Goal: Task Accomplishment & Management: Manage account settings

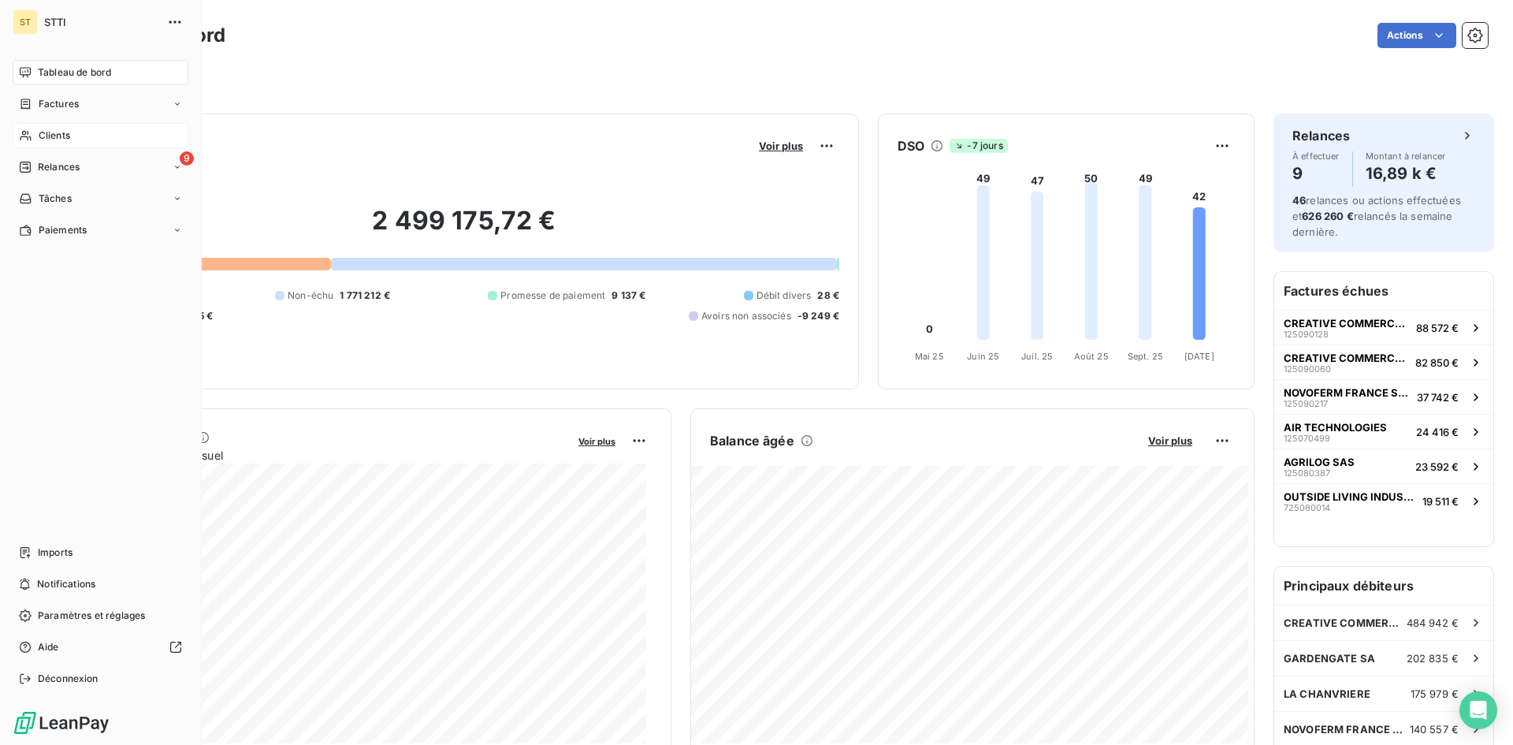
click at [39, 135] on span "Clients" at bounding box center [55, 135] width 32 height 14
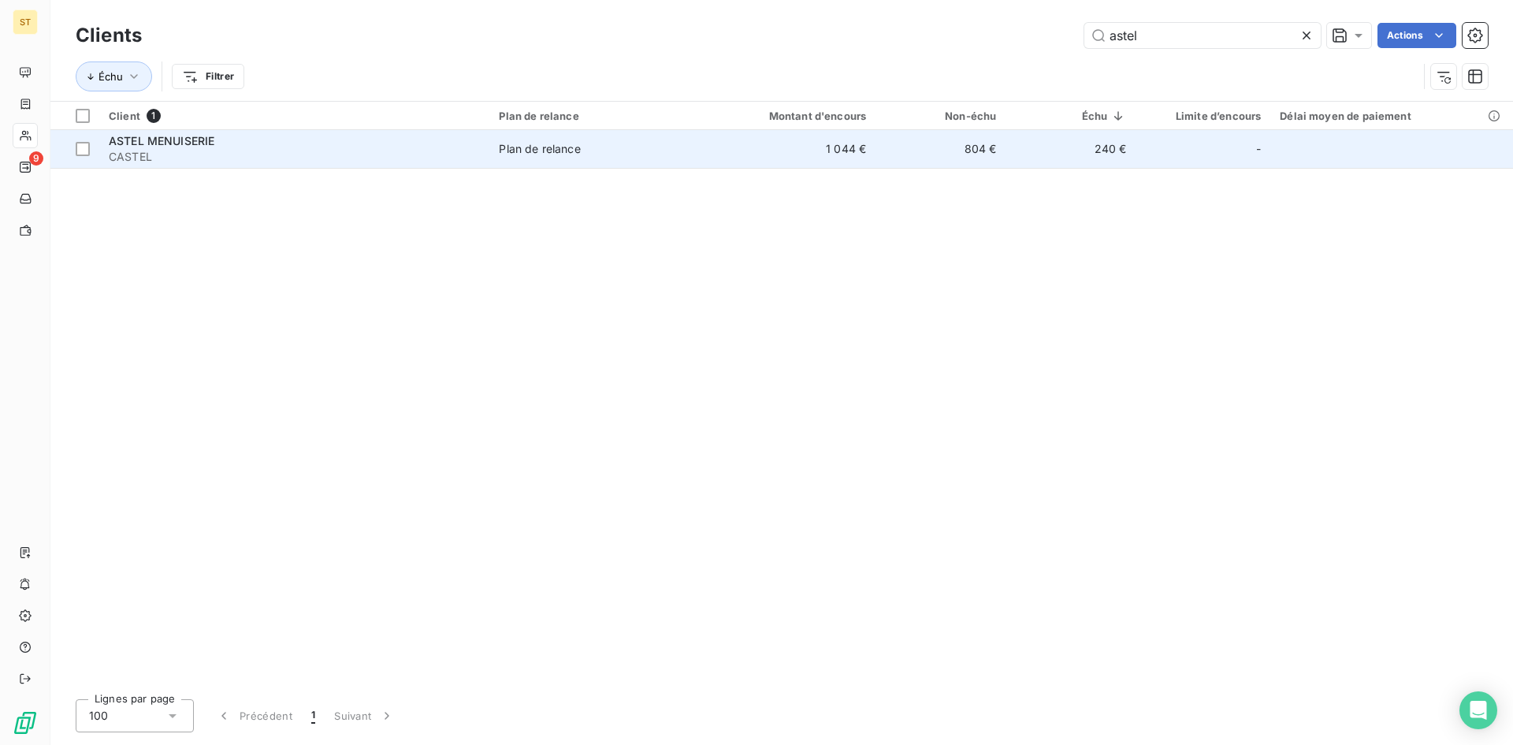
type input "astel"
click at [136, 151] on span "CASTEL" at bounding box center [294, 157] width 371 height 16
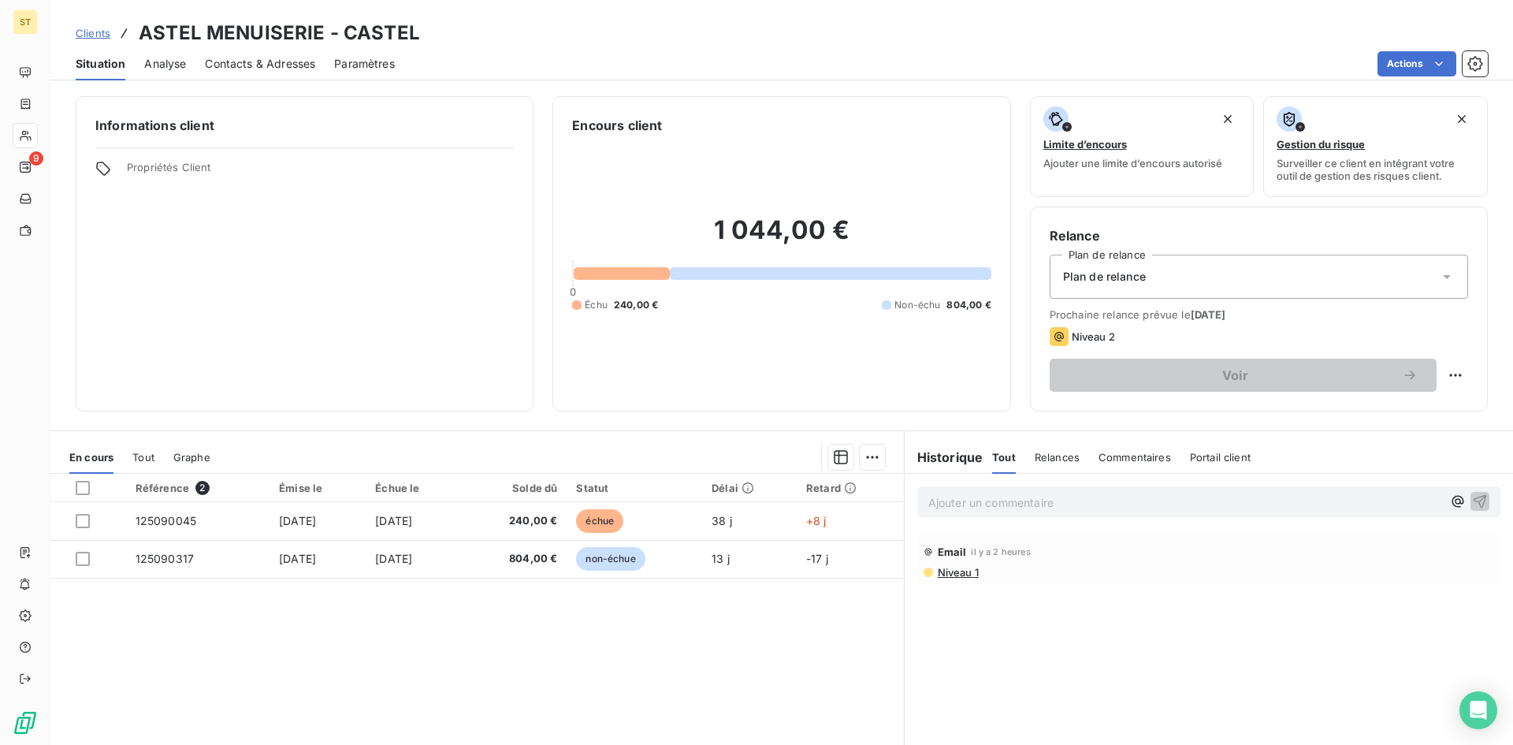
click at [274, 59] on span "Contacts & Adresses" at bounding box center [260, 64] width 110 height 16
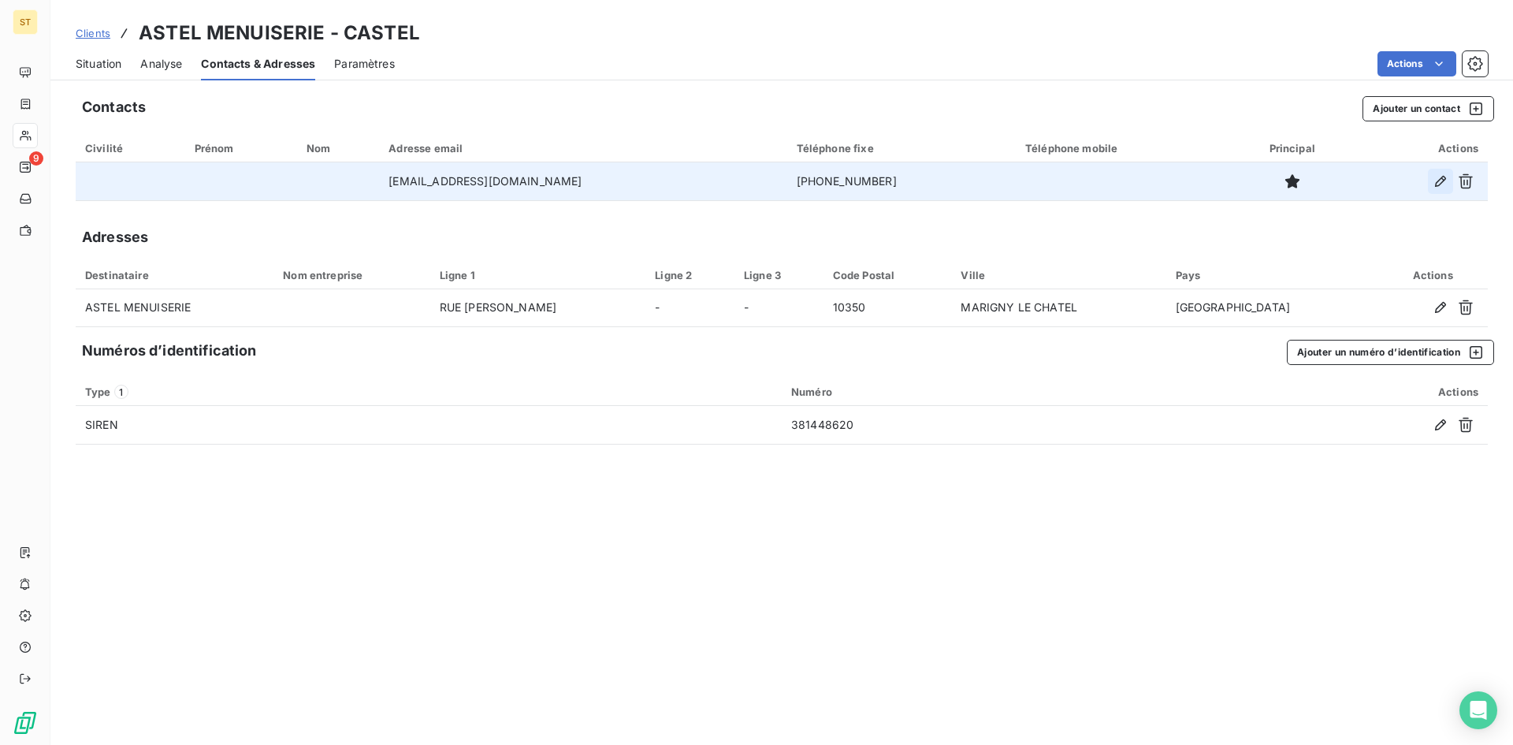
click at [1439, 180] on icon "button" at bounding box center [1440, 181] width 11 height 11
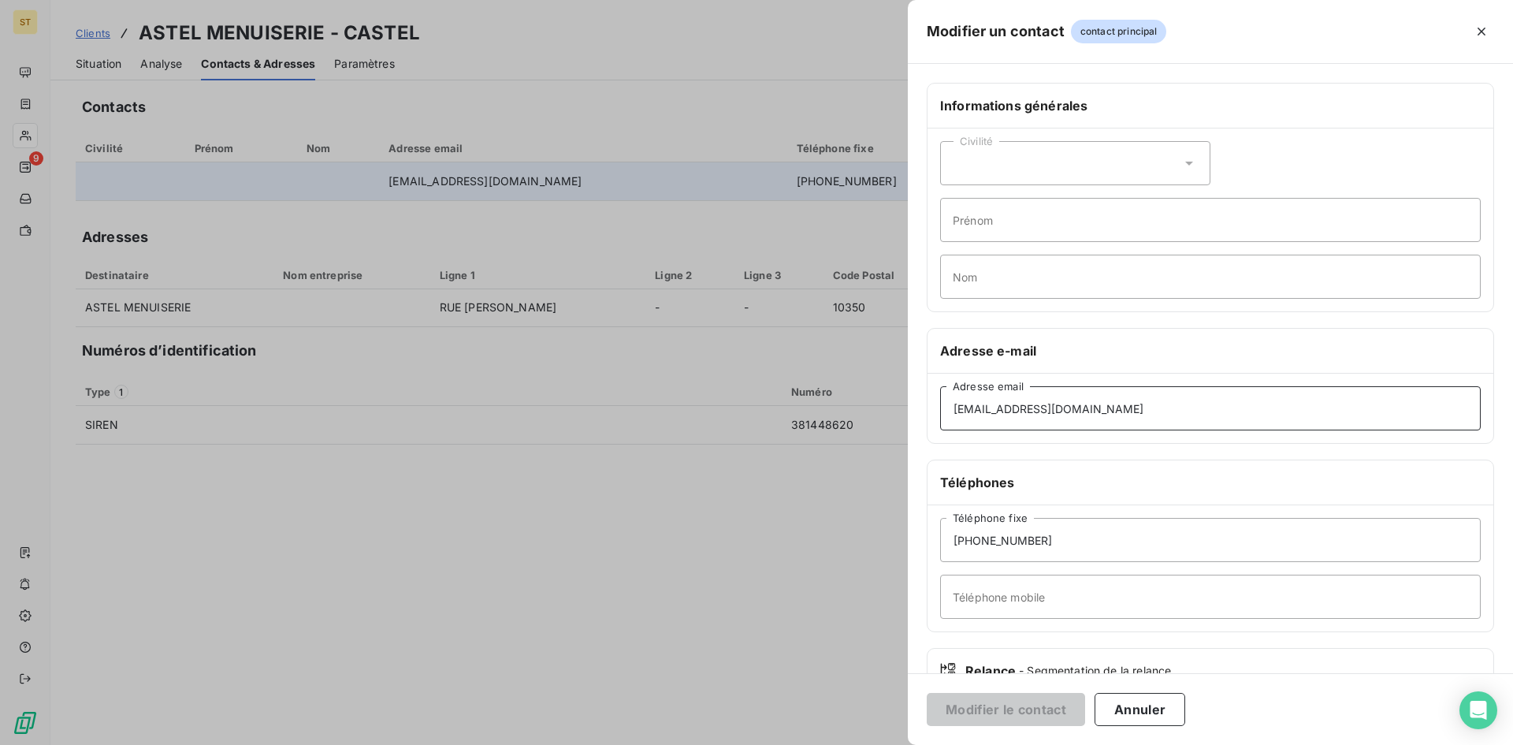
drag, startPoint x: 1166, startPoint y: 411, endPoint x: 827, endPoint y: 403, distance: 339.7
click at [827, 744] on div "Modifier un contact contact principal Informations générales Civilité Prénom No…" at bounding box center [756, 745] width 1513 height 0
paste input "compta"
type input "[EMAIL_ADDRESS][DOMAIN_NAME]"
click at [1028, 712] on button "Modifier le contact" at bounding box center [1006, 709] width 158 height 33
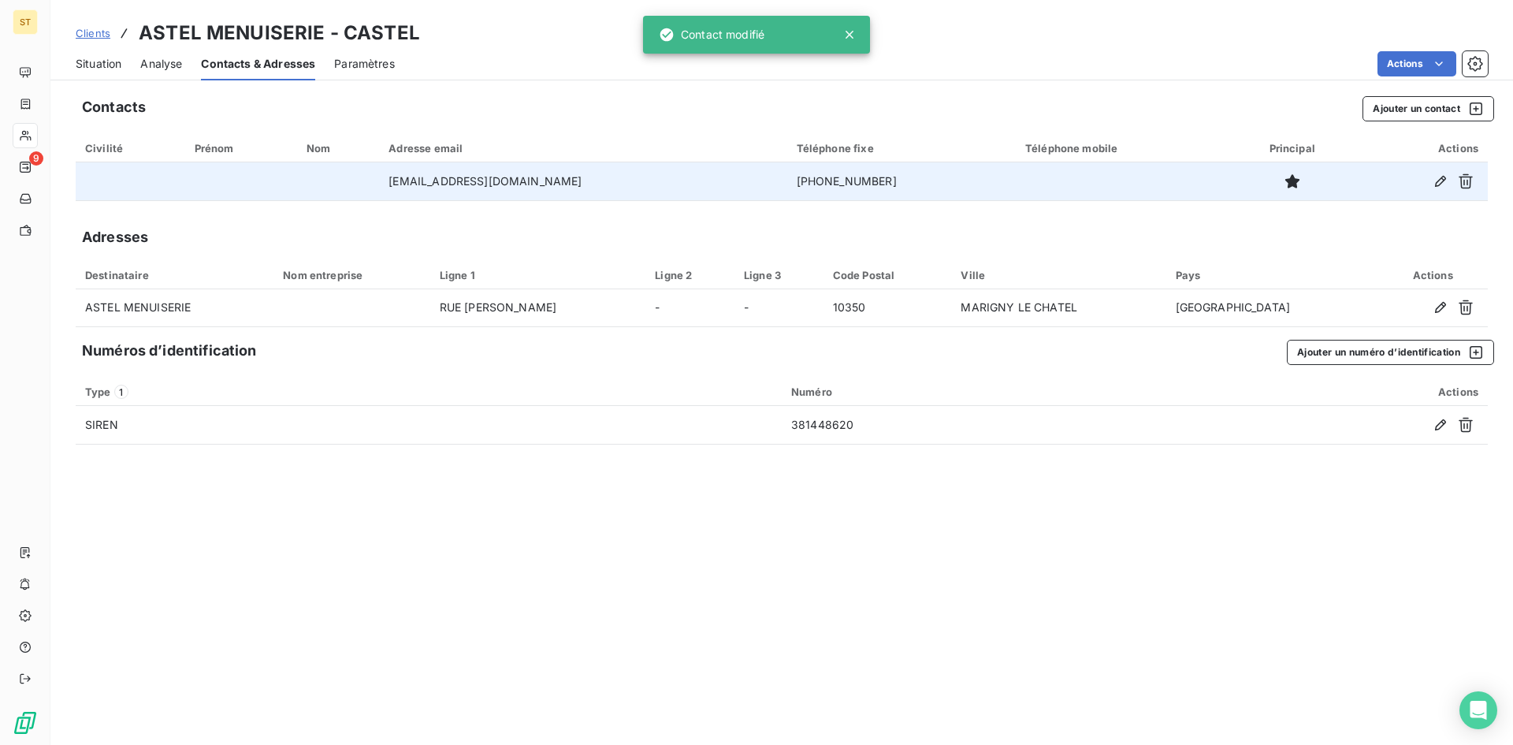
click at [87, 33] on span "Clients" at bounding box center [93, 33] width 35 height 13
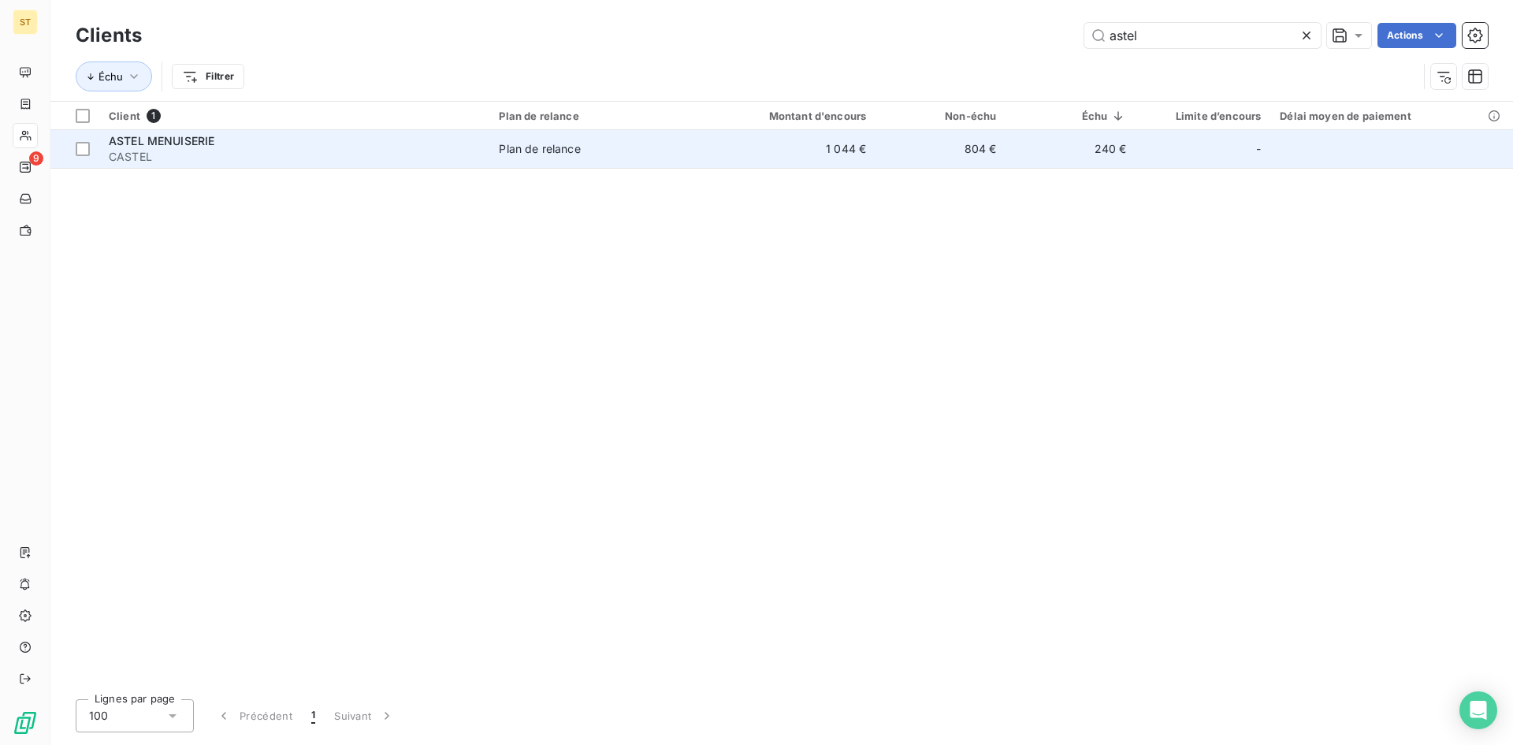
click at [135, 162] on span "CASTEL" at bounding box center [294, 157] width 371 height 16
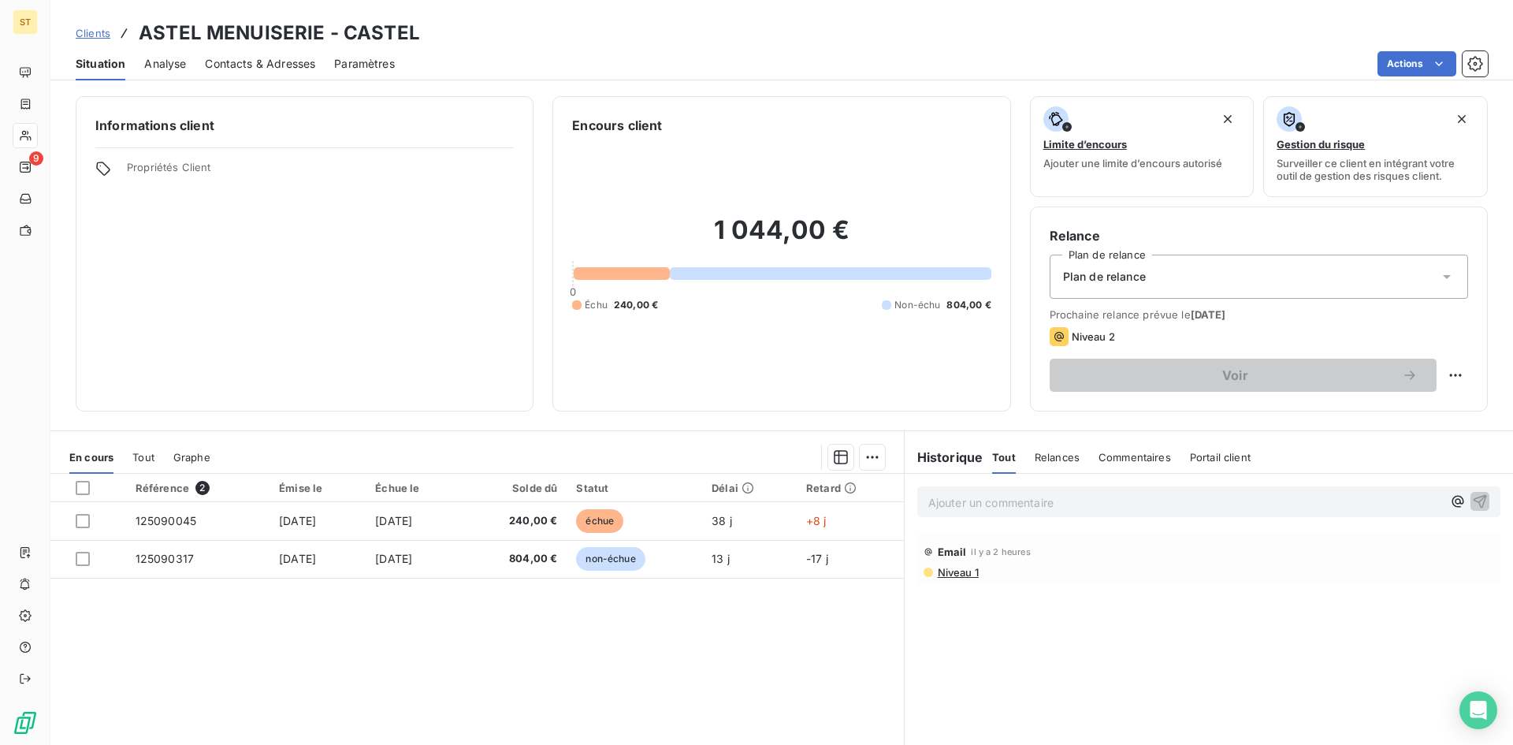
click at [1000, 504] on p "Ajouter un commentaire ﻿" at bounding box center [1185, 503] width 514 height 20
click at [1441, 370] on html "ST 9 Clients ASTEL MENUISERIE - CASTEL Situation Analyse Contacts & Adresses Pa…" at bounding box center [756, 372] width 1513 height 745
click at [1364, 408] on div "Replanifier cette action" at bounding box center [1378, 409] width 141 height 25
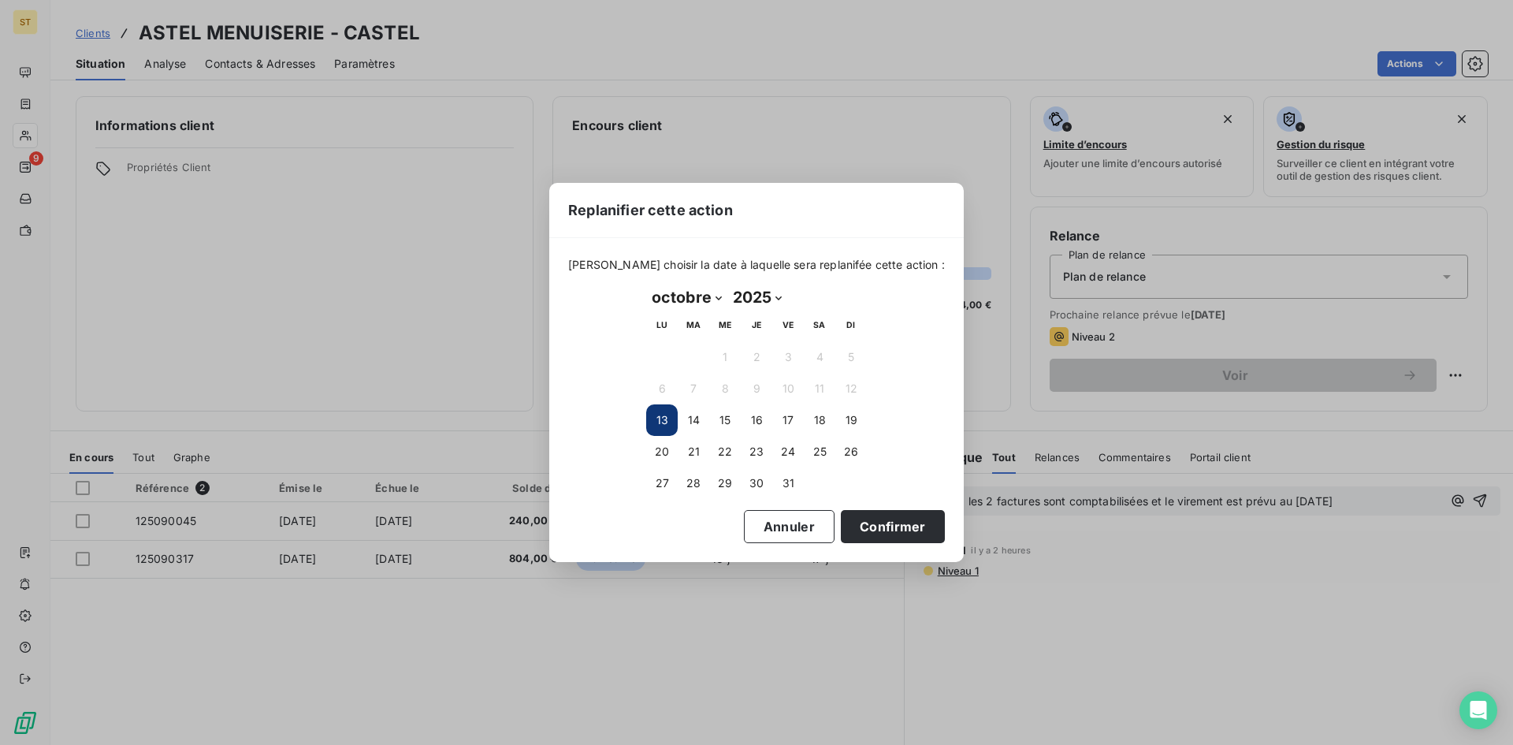
click at [718, 296] on select "janvier février mars avril mai juin juillet août septembre octobre novembre déc…" at bounding box center [686, 296] width 81 height 25
select select "10"
click at [646, 284] on select "janvier février mars avril mai juin juillet août septembre octobre novembre déc…" at bounding box center [686, 296] width 81 height 25
click at [668, 447] on button "17" at bounding box center [662, 452] width 32 height 32
click at [877, 520] on button "Confirmer" at bounding box center [893, 526] width 104 height 33
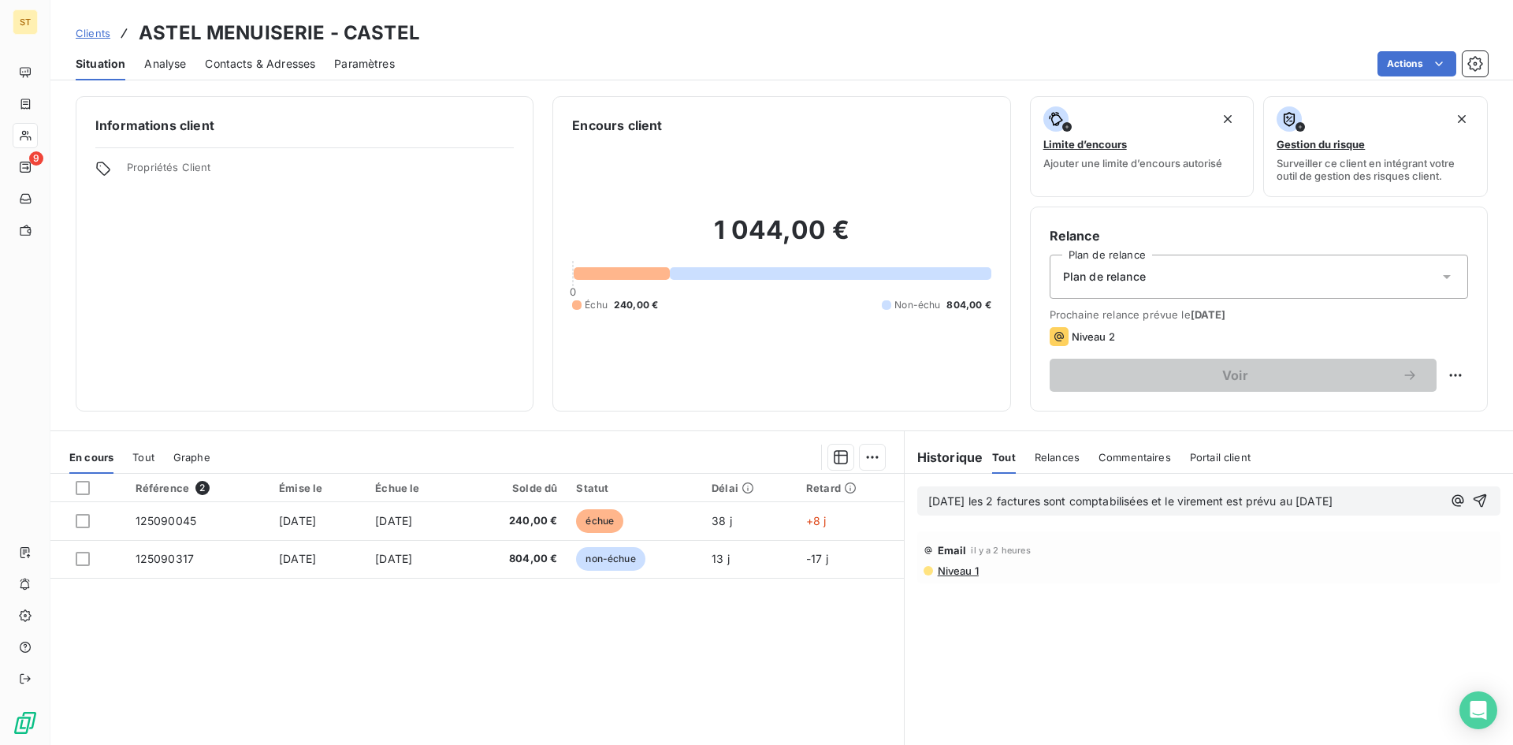
click at [89, 33] on span "Clients" at bounding box center [93, 33] width 35 height 13
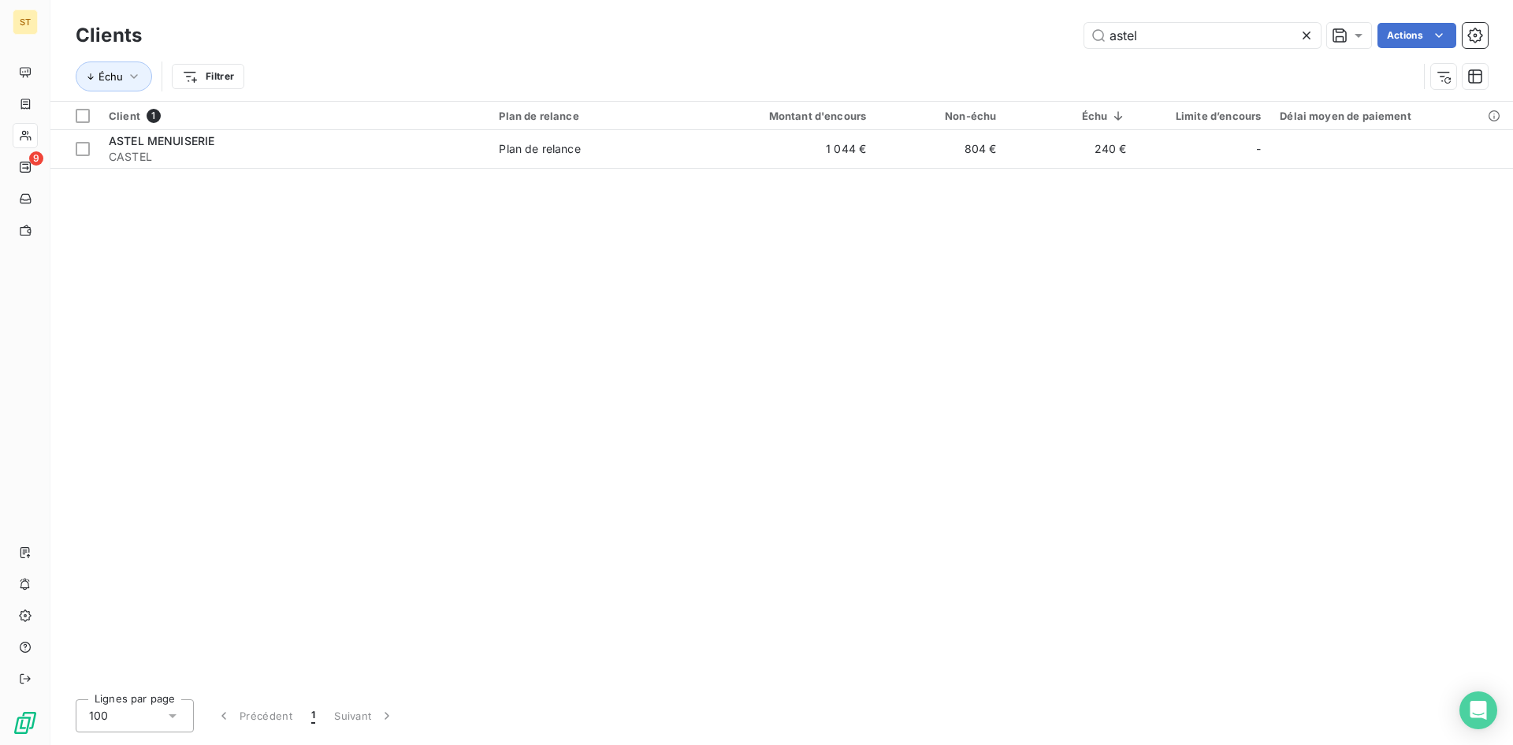
drag, startPoint x: 1139, startPoint y: 34, endPoint x: 930, endPoint y: 17, distance: 209.5
click at [930, 17] on div "Clients astel Actions Échu Filtrer" at bounding box center [781, 50] width 1463 height 101
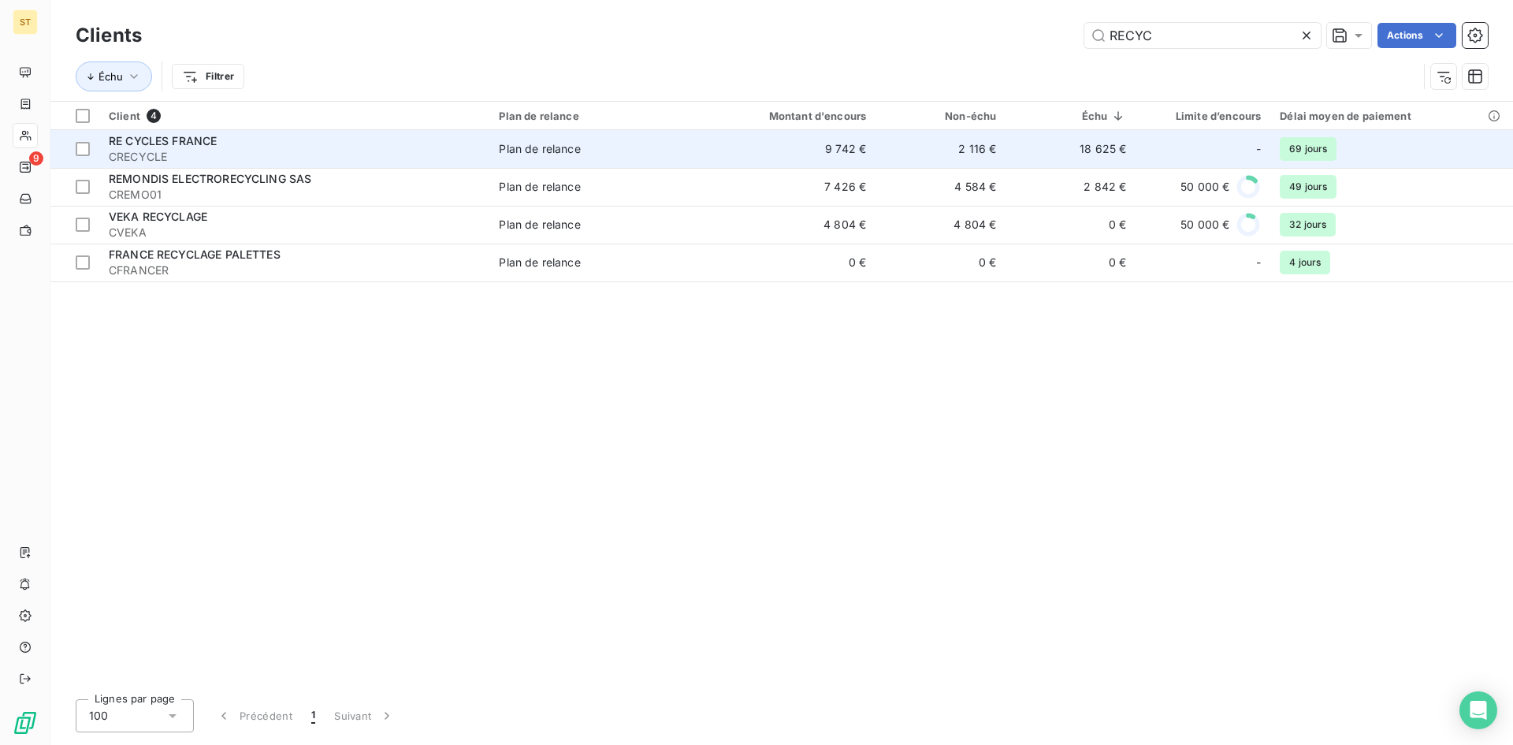
type input "RECYC"
click at [160, 147] on span "RE CYCLES FRANCE" at bounding box center [163, 140] width 108 height 13
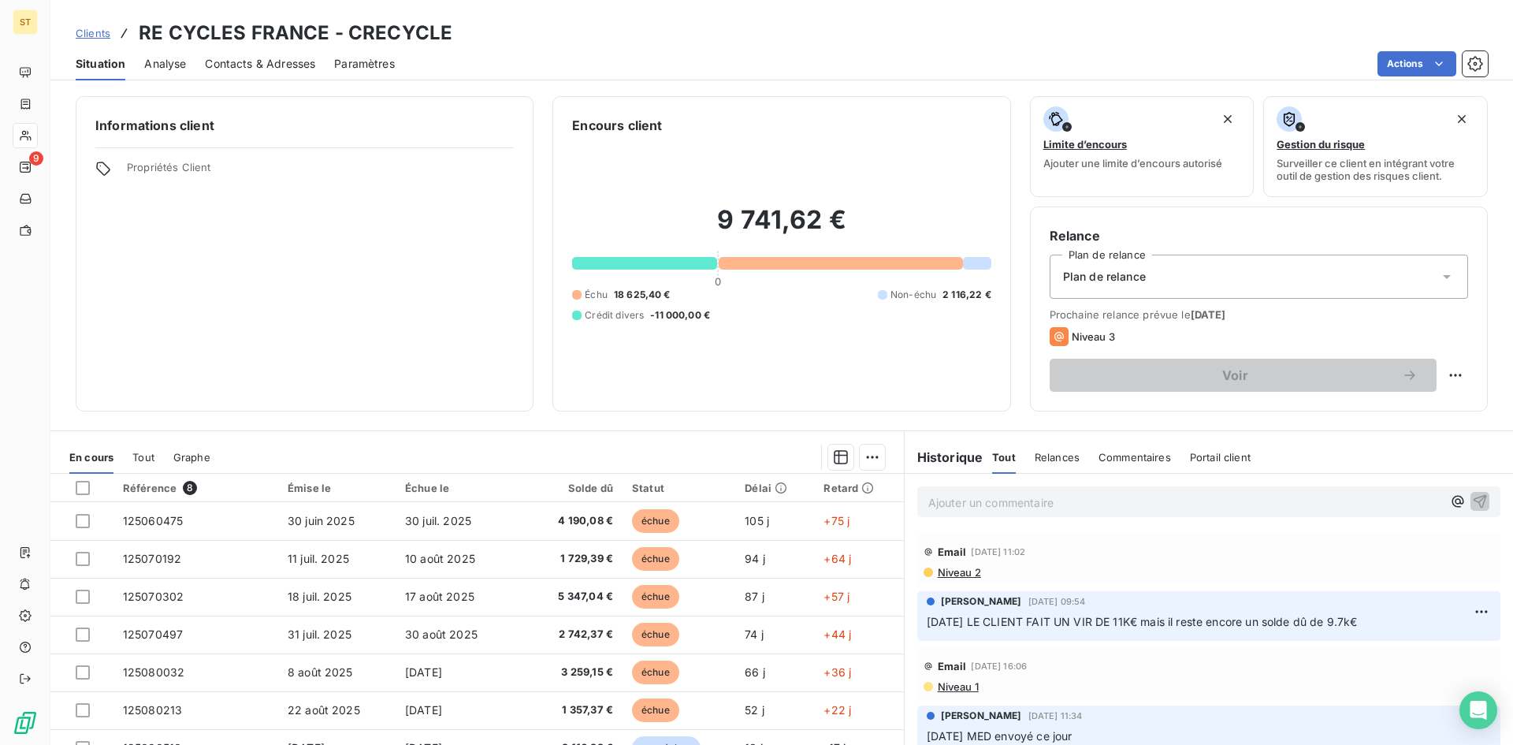
click at [956, 575] on span "Niveau 2" at bounding box center [958, 572] width 45 height 13
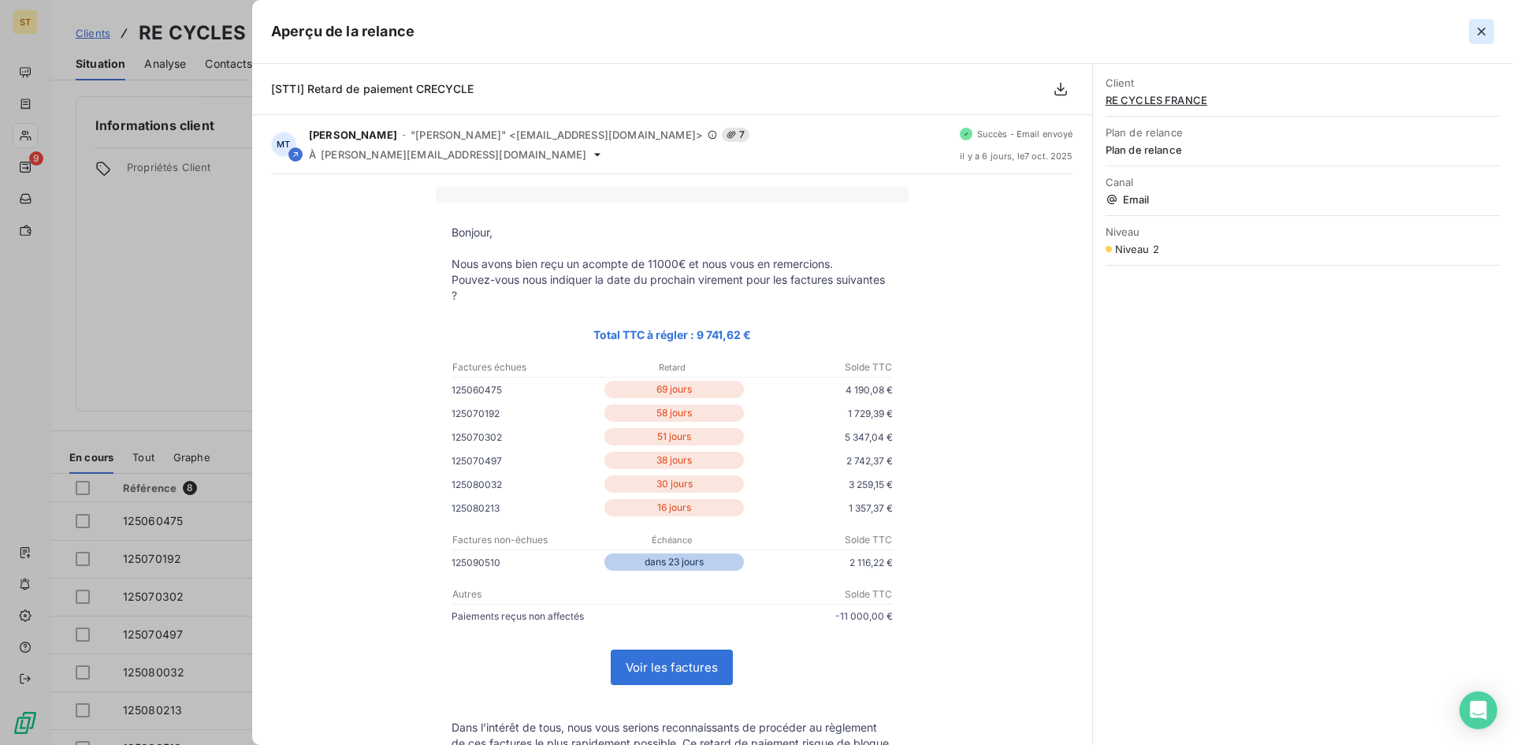
click at [1489, 36] on button "button" at bounding box center [1481, 31] width 25 height 25
